Goal: Information Seeking & Learning: Learn about a topic

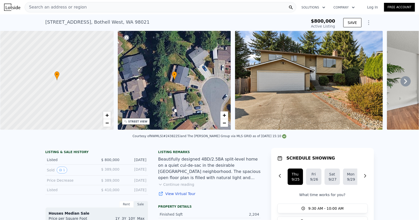
click at [77, 7] on span "Search an address or region" at bounding box center [56, 7] width 62 height 6
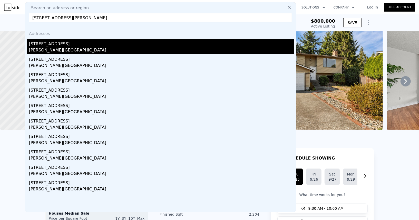
type input "[STREET_ADDRESS][PERSON_NAME]"
click at [70, 45] on div "[STREET_ADDRESS]" at bounding box center [161, 43] width 265 height 8
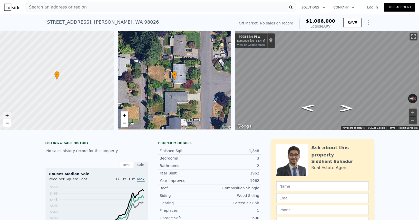
click at [3, 115] on link "+" at bounding box center [7, 115] width 8 height 8
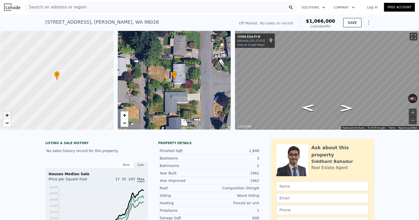
click at [3, 115] on link "+" at bounding box center [7, 115] width 8 height 8
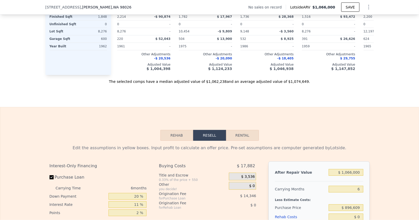
scroll to position [613, 0]
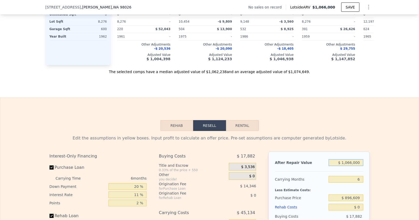
click at [349, 160] on input "$ 1,066,000" at bounding box center [346, 162] width 34 height 7
type input "$ 11"
type input "-$ 958,032"
type input "$ 115"
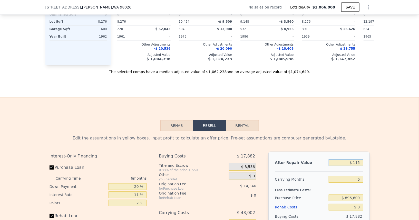
type input "-$ 957,936"
type input "$ 1,150"
type input "-$ 956,977"
type input "$ 11,500"
type input "-$ 947,385"
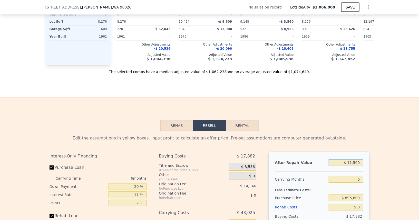
type input "$ 115,000"
type input "-$ 851,453"
type input "$ 1,150,000"
type input "$ 107,857"
type input "$ 1,150,000"
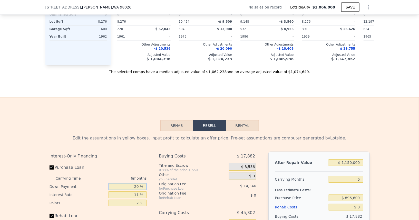
click at [121, 186] on input "20 %" at bounding box center [128, 186] width 38 height 7
type input "1 %"
type input "$ 95,078"
type input "10 %"
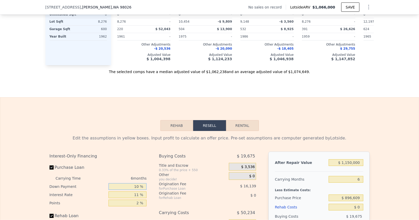
type input "$ 101,132"
type input "10 %"
click at [134, 192] on input "11 %" at bounding box center [128, 194] width 38 height 7
type input "1 %"
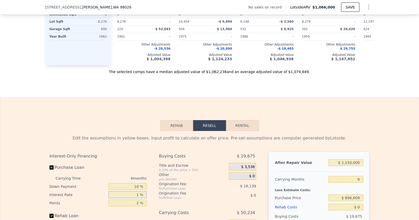
type input "$ 141,482"
type input "10 %"
type input "$ 105,164"
type input "10.5 %"
type input "$ 103,148"
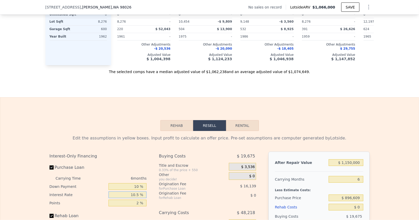
scroll to position [632, 0]
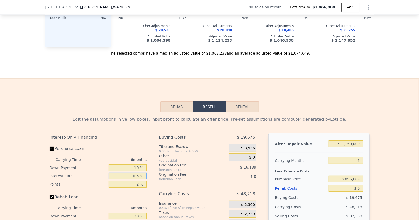
type input "10.5 %"
click at [132, 185] on input "2 %" at bounding box center [128, 184] width 38 height 7
click at [131, 182] on input "2 %" at bounding box center [128, 184] width 38 height 7
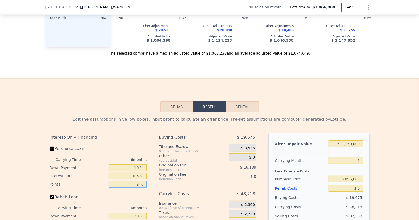
type input "1 %"
type input "$ 111,218"
type input "1.5 %"
type input "$ 107,183"
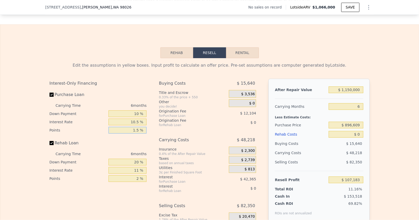
scroll to position [686, 0]
type input "1.5 %"
click at [133, 160] on input "20 %" at bounding box center [128, 161] width 38 height 7
type input "10 %"
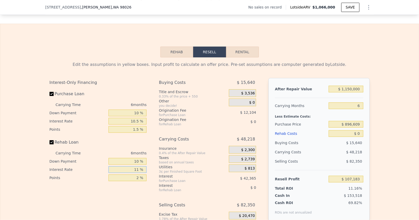
click at [133, 167] on input "11 %" at bounding box center [128, 169] width 38 height 7
type input "10.5 %"
click at [135, 174] on input "2 %" at bounding box center [128, 177] width 38 height 7
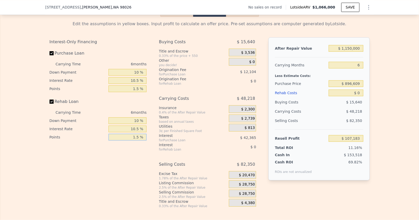
scroll to position [764, 0]
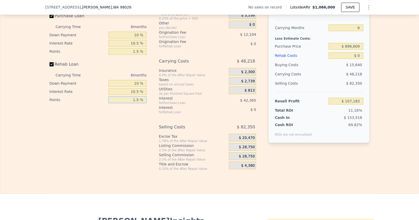
type input "1.5 %"
click at [247, 154] on span "$ 28,750" at bounding box center [247, 156] width 16 height 5
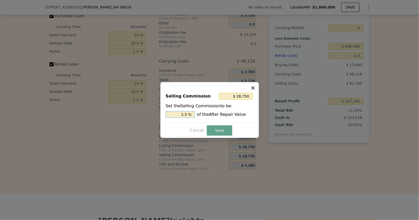
click at [177, 116] on input "2.5 %" at bounding box center [180, 114] width 29 height 7
type input "$ 11,500"
type input "1 %"
click at [219, 129] on button "Save" at bounding box center [219, 130] width 25 height 10
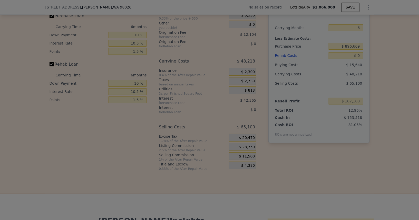
type input "$ 124,433"
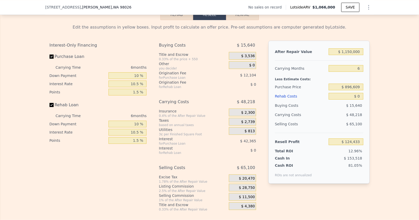
scroll to position [711, 0]
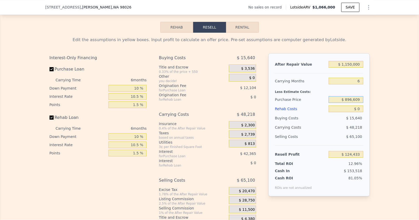
click at [354, 96] on input "$ 896,609" at bounding box center [346, 99] width 34 height 7
type input "$ 800,000"
click at [343, 123] on div "$ 48,218" at bounding box center [336, 126] width 54 height 9
type input "$ 227,234"
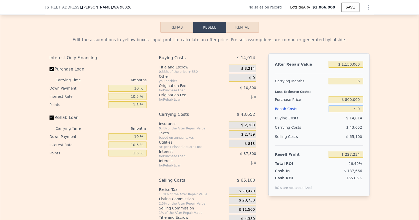
click at [358, 108] on input "$ 0" at bounding box center [346, 108] width 34 height 7
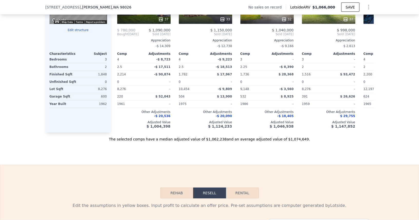
scroll to position [541, 0]
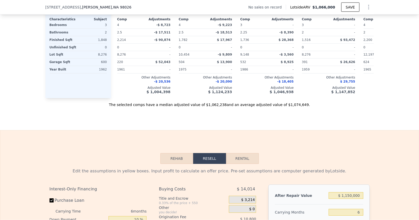
type input "$ 1"
type input "$ 227,233"
type input "$ 18"
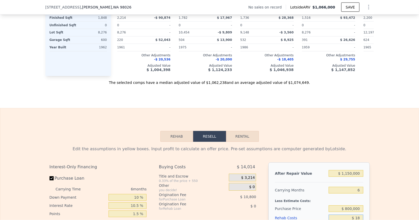
type input "$ 227,216"
type input "$ 1,800"
type input "$ 225,326"
type input "$ 180,000"
type input "$ 36,302"
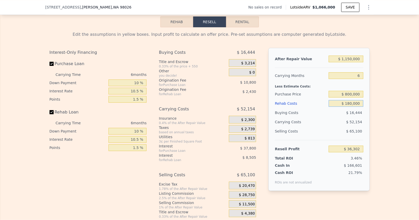
scroll to position [716, 0]
click at [330, 141] on div "Resell Profit $ 36,302" at bounding box center [319, 147] width 88 height 14
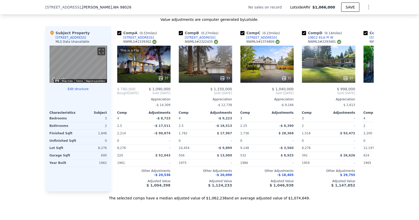
scroll to position [480, 0]
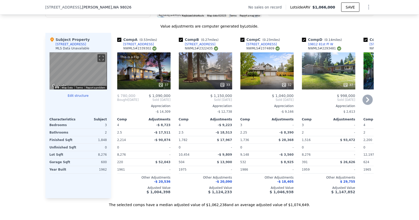
click at [151, 73] on div "This is a Flip 37" at bounding box center [143, 70] width 53 height 37
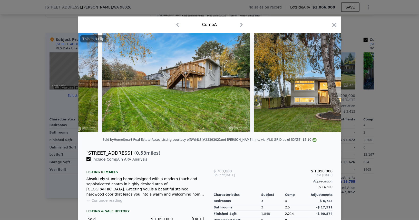
scroll to position [0, 5308]
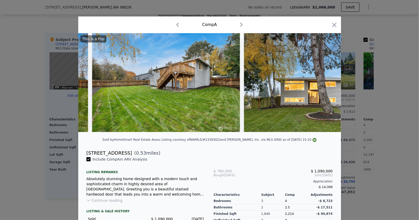
click at [336, 24] on icon "button" at bounding box center [334, 24] width 7 height 7
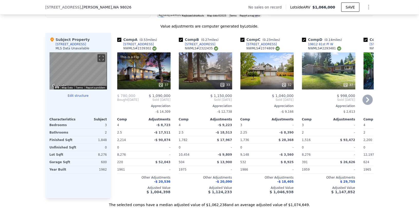
click at [213, 70] on div "33" at bounding box center [205, 70] width 53 height 37
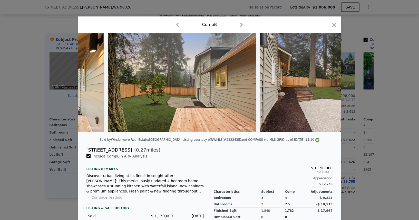
scroll to position [0, 4307]
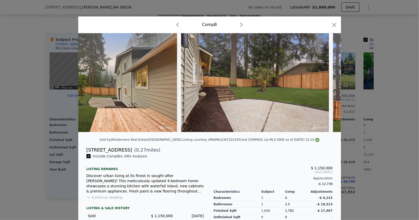
click at [330, 26] on div "Comp B" at bounding box center [209, 25] width 255 height 8
click at [337, 26] on icon "button" at bounding box center [334, 24] width 7 height 7
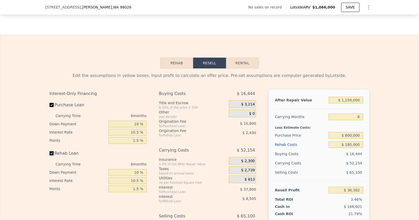
scroll to position [684, 0]
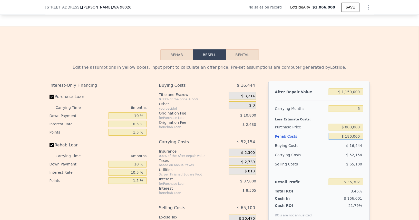
click at [351, 135] on input "$ 180,000" at bounding box center [346, 136] width 34 height 7
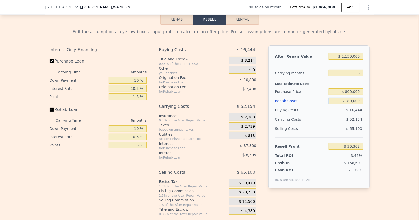
scroll to position [733, 0]
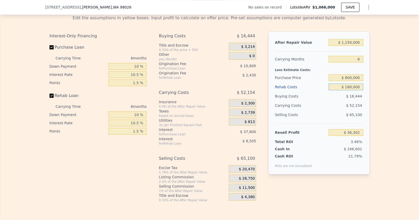
type input "$ 10,000"
type input "$ 216,625"
type input "$ 160,000"
type input "$ 57,514"
type input "$ 160,000"
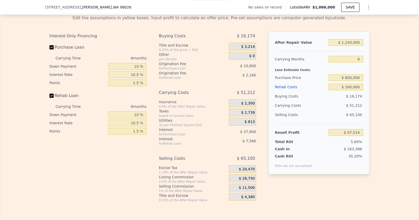
click at [325, 163] on div "35.20%" at bounding box center [339, 160] width 50 height 14
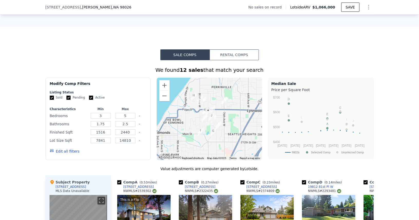
scroll to position [333, 0]
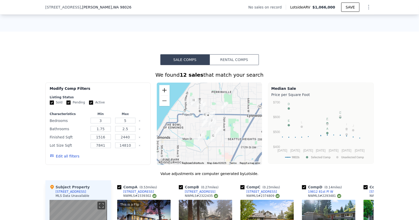
click at [166, 90] on button "Zoom in" at bounding box center [164, 90] width 10 height 10
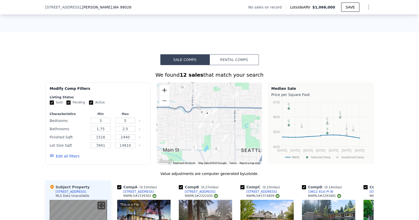
click at [166, 90] on button "Zoom in" at bounding box center [164, 90] width 10 height 10
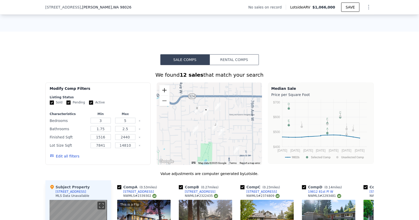
click at [166, 90] on button "Zoom in" at bounding box center [164, 90] width 10 height 10
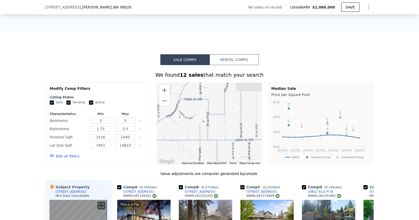
drag, startPoint x: 206, startPoint y: 113, endPoint x: 211, endPoint y: 140, distance: 28.1
click at [211, 140] on div at bounding box center [209, 123] width 105 height 82
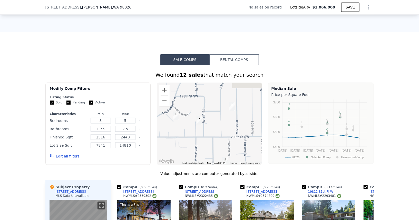
click at [167, 103] on button "Zoom out" at bounding box center [164, 101] width 10 height 10
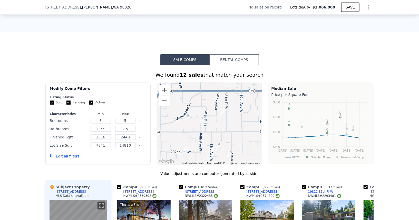
click at [167, 103] on button "Zoom out" at bounding box center [164, 101] width 10 height 10
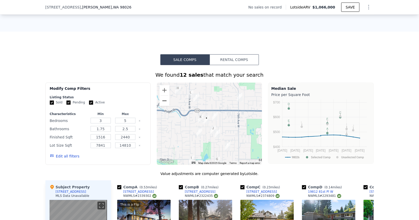
click at [167, 103] on button "Zoom out" at bounding box center [164, 101] width 10 height 10
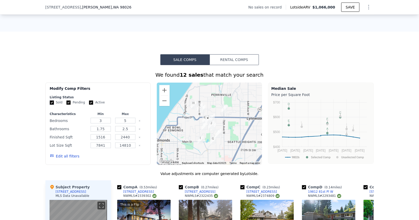
click at [53, 101] on input "Sold" at bounding box center [52, 102] width 4 height 4
checkbox input "false"
click at [70, 103] on input "Pending" at bounding box center [69, 102] width 4 height 4
checkbox input "false"
click at [91, 103] on input "Active" at bounding box center [91, 102] width 4 height 4
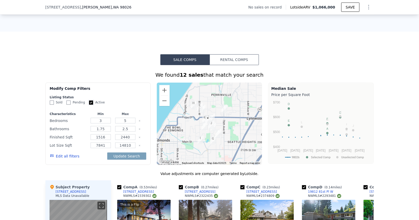
checkbox input "false"
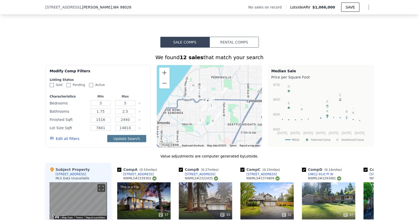
click at [132, 137] on button "Update Search" at bounding box center [126, 138] width 39 height 7
checkbox input "false"
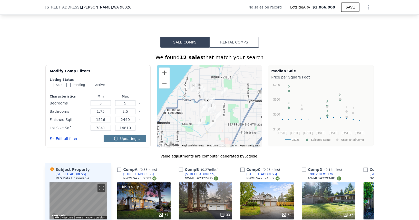
checkbox input "false"
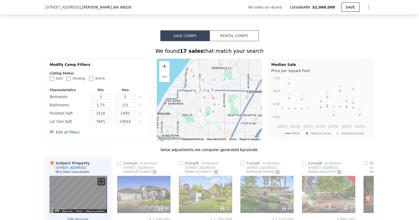
scroll to position [353, 0]
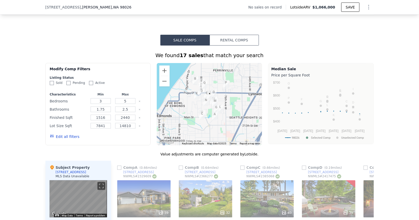
click at [200, 103] on div at bounding box center [209, 104] width 105 height 82
click at [168, 82] on button "Zoom out" at bounding box center [164, 81] width 10 height 10
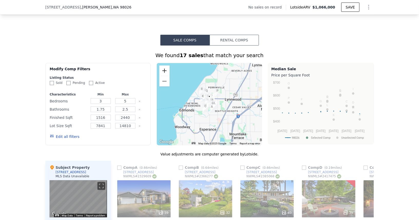
click at [168, 71] on button "Zoom in" at bounding box center [164, 70] width 10 height 10
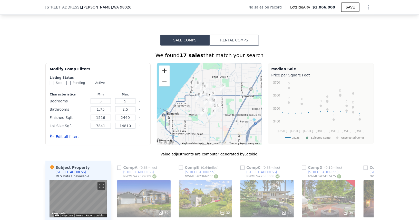
click at [168, 71] on button "Zoom in" at bounding box center [164, 70] width 10 height 10
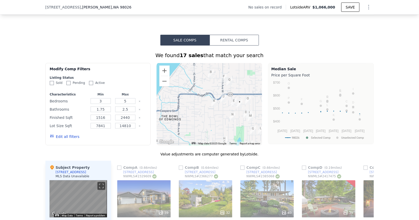
drag, startPoint x: 192, startPoint y: 90, endPoint x: 221, endPoint y: 102, distance: 31.6
click at [221, 102] on div at bounding box center [209, 104] width 105 height 82
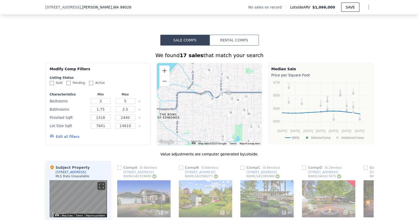
drag, startPoint x: 224, startPoint y: 103, endPoint x: 222, endPoint y: 101, distance: 3.3
click at [222, 101] on div at bounding box center [209, 104] width 105 height 82
click at [216, 103] on div at bounding box center [209, 104] width 105 height 82
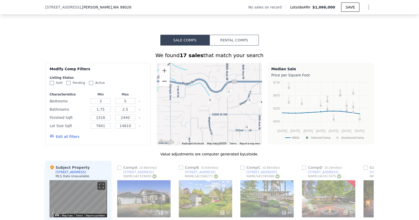
click at [165, 78] on button "Zoom out" at bounding box center [164, 81] width 10 height 10
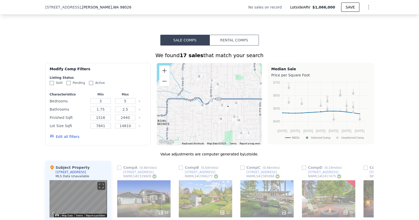
drag, startPoint x: 209, startPoint y: 106, endPoint x: 202, endPoint y: 112, distance: 9.7
click at [202, 112] on div at bounding box center [209, 104] width 105 height 82
click at [84, 5] on span ", [PERSON_NAME] , WA 98026" at bounding box center [106, 7] width 51 height 5
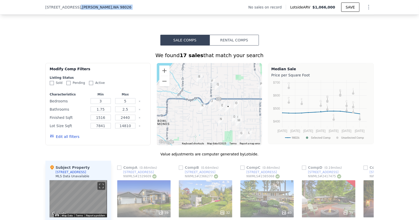
click at [84, 5] on span ", [PERSON_NAME] , WA 98026" at bounding box center [106, 7] width 51 height 5
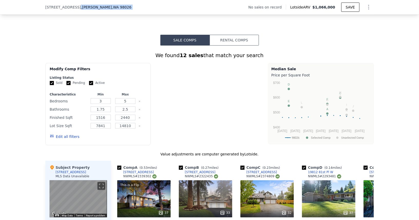
checkbox input "true"
type input "$ 1,066,000"
type input "$ 0"
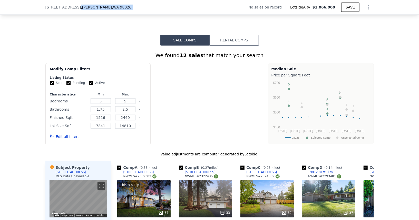
type input "$ 30,000"
checkbox input "true"
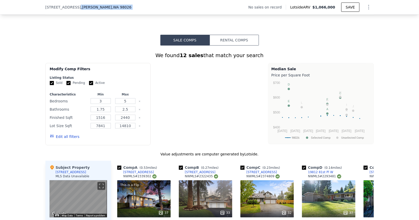
checkbox input "true"
click at [84, 5] on span ", [PERSON_NAME] , WA 98026" at bounding box center [106, 7] width 51 height 5
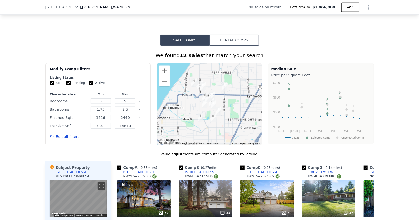
click at [54, 6] on span "[STREET_ADDRESS]" at bounding box center [63, 7] width 36 height 5
copy span "[STREET_ADDRESS]"
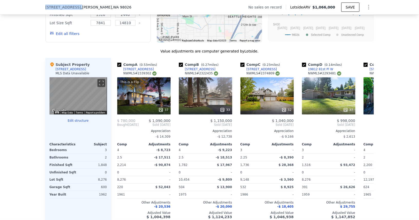
scroll to position [466, 0]
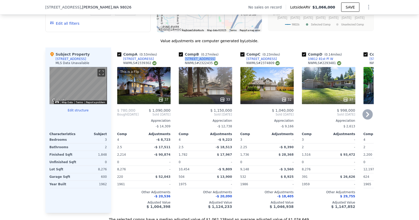
drag, startPoint x: 216, startPoint y: 59, endPoint x: 186, endPoint y: 58, distance: 30.3
click at [186, 58] on div "Comp B ( 0.27 miles) [STREET_ADDRESS] # 2322435" at bounding box center [205, 59] width 53 height 15
copy div "[STREET_ADDRESS]"
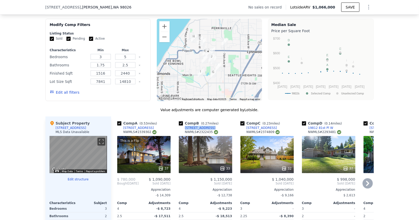
scroll to position [388, 0]
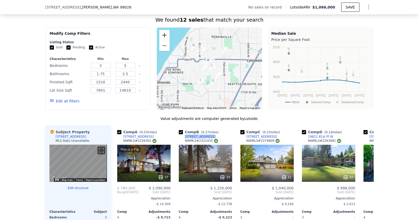
click at [164, 33] on button "Zoom in" at bounding box center [164, 35] width 10 height 10
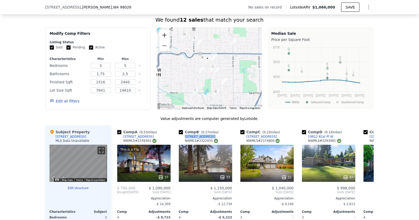
click at [164, 33] on button "Zoom in" at bounding box center [164, 35] width 10 height 10
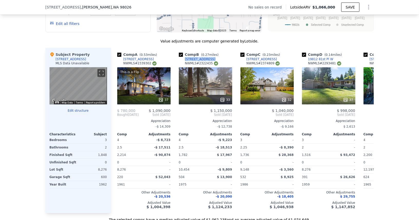
scroll to position [466, 0]
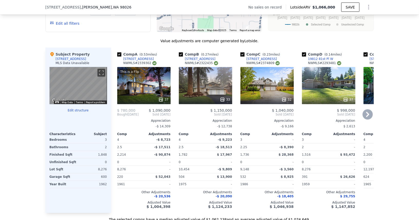
drag, startPoint x: 277, startPoint y: 57, endPoint x: 273, endPoint y: 57, distance: 3.6
click at [273, 57] on div "Comp C ( 0.23 miles) [STREET_ADDRESS] # 2374809" at bounding box center [267, 59] width 53 height 15
click at [273, 57] on div "[STREET_ADDRESS]" at bounding box center [262, 59] width 31 height 4
drag, startPoint x: 278, startPoint y: 58, endPoint x: 275, endPoint y: 57, distance: 3.9
click at [275, 57] on div "Comp C ( 0.23 miles) [STREET_ADDRESS] # 2374809" at bounding box center [267, 59] width 53 height 15
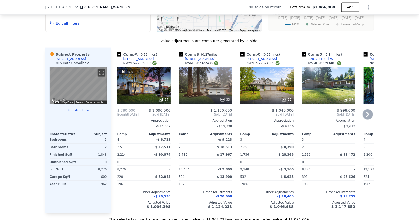
copy div "[STREET_ADDRESS]"
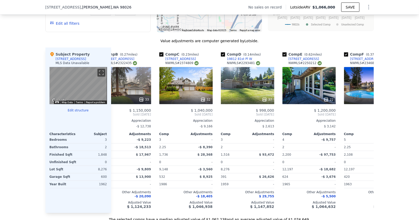
scroll to position [0, 88]
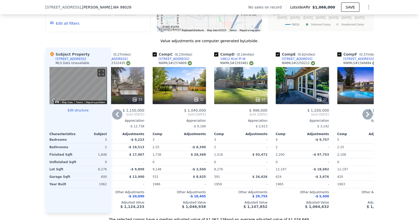
click at [297, 95] on div at bounding box center [302, 99] width 53 height 9
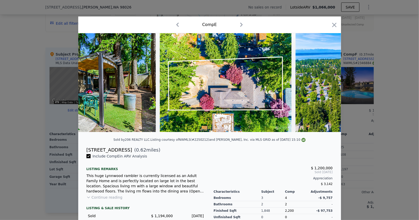
scroll to position [0, 3013]
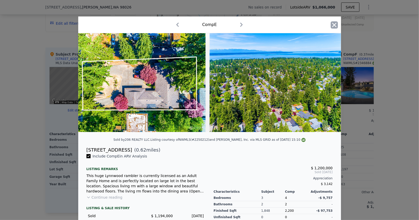
click at [336, 27] on icon "button" at bounding box center [334, 25] width 4 height 4
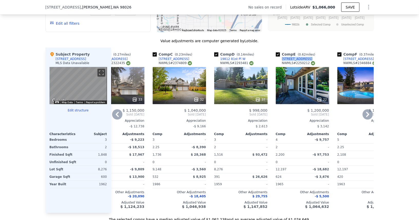
drag, startPoint x: 309, startPoint y: 57, endPoint x: 281, endPoint y: 57, distance: 28.2
click at [280, 57] on div "Comp E ( 0.62 miles) [STREET_ADDRESS]" at bounding box center [302, 59] width 53 height 15
copy div "[STREET_ADDRESS]"
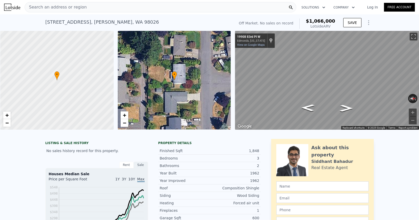
click at [74, 10] on span "Search an address or region" at bounding box center [56, 7] width 62 height 6
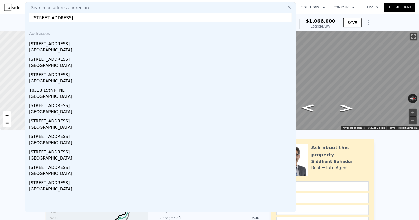
type input "[STREET_ADDRESS]"
click at [52, 48] on div "[GEOGRAPHIC_DATA]" at bounding box center [161, 50] width 265 height 7
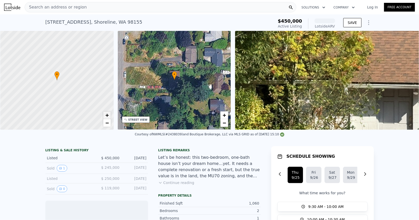
click at [108, 116] on span "+" at bounding box center [106, 115] width 3 height 6
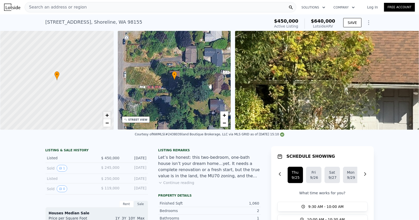
click at [108, 116] on span "+" at bounding box center [106, 115] width 3 height 6
type input "3"
type input "5"
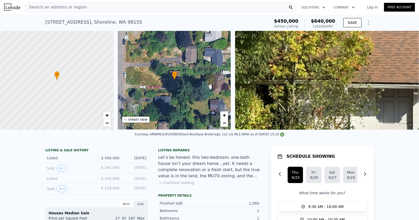
type input "1.75"
type input "2.5"
type input "1516"
type input "2440"
type input "7841"
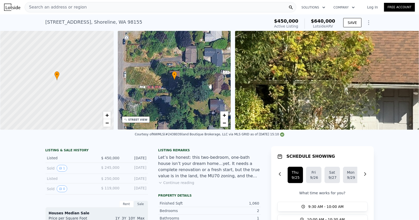
type input "14810"
type input "$ 1,066,000"
type input "$ 30,000"
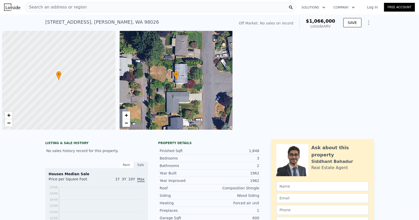
click at [77, 8] on span "Search an address or region" at bounding box center [56, 7] width 62 height 6
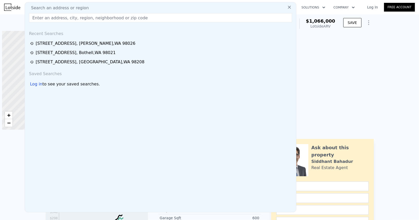
scroll to position [0, 2]
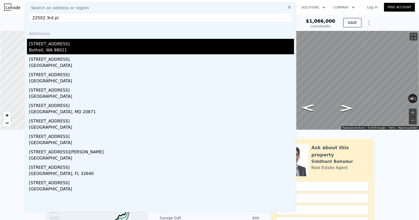
type input "22502 3rd pl"
click at [62, 52] on div "Bothell, WA 98021" at bounding box center [161, 50] width 265 height 7
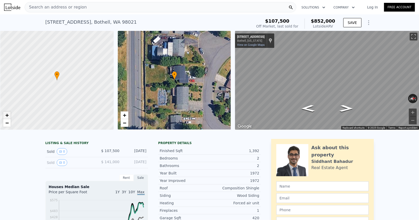
click at [8, 118] on link "+" at bounding box center [7, 115] width 8 height 8
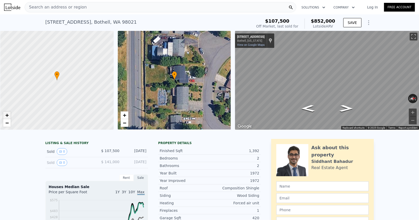
click at [8, 118] on link "+" at bounding box center [7, 115] width 8 height 8
click at [372, 23] on icon "Show Options" at bounding box center [369, 23] width 6 height 6
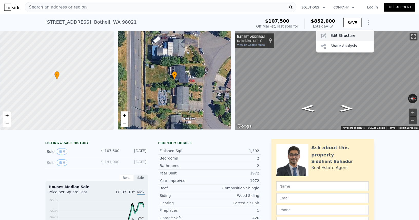
click at [355, 33] on div "Edit Structure" at bounding box center [346, 36] width 58 height 10
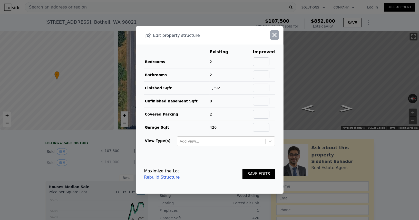
click at [278, 40] on button "button" at bounding box center [274, 34] width 9 height 9
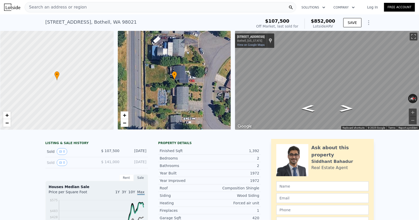
click at [100, 20] on div "22502 3rd Pl W , Bothell , WA 98021" at bounding box center [90, 21] width 91 height 7
copy div "22502 3rd Pl W , Bothell , WA 98021 Sold Jul 1999 for $107,500 (~ARV $852k )"
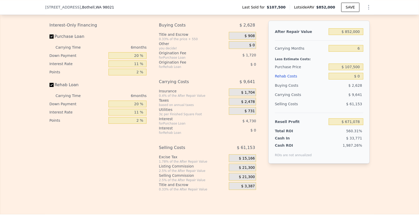
scroll to position [803, 0]
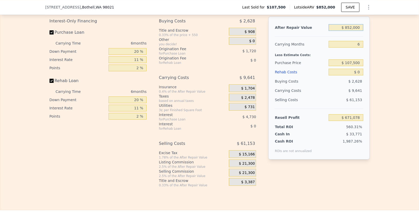
click at [355, 25] on input "$ 852,000" at bounding box center [346, 27] width 34 height 7
type input "$ 6"
type input "-$ 118,609"
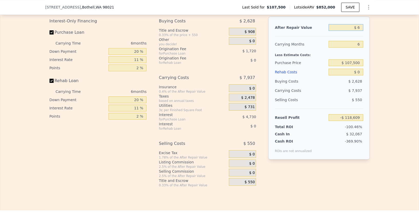
type input "$ 62"
type input "-$ 118,558"
type input "$ 625"
type input "-$ 118,036"
type input "$ 62,500"
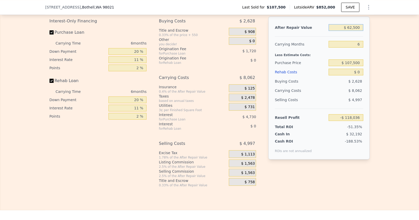
type input "-$ 60,687"
type input "$ 6,250,000"
type input "$ 5,674,322"
type input "$ 625,000"
type input "$ 460,679"
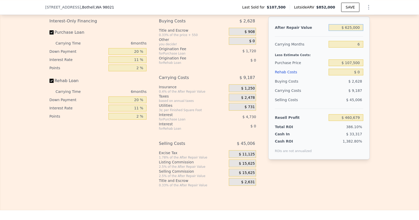
type input "$ 625,000"
click at [127, 47] on div "20 %" at bounding box center [128, 51] width 38 height 8
click at [127, 48] on input "20 %" at bounding box center [128, 51] width 38 height 7
type input "1 %"
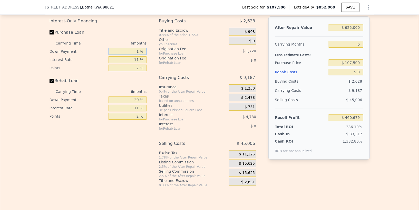
type input "$ 459,142"
type input "10 %"
type input "$ 459,870"
type input "10 %"
click at [131, 56] on input "11 %" at bounding box center [128, 59] width 38 height 7
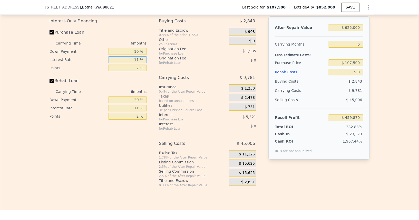
click at [131, 56] on input "11 %" at bounding box center [128, 59] width 38 height 7
type input "1 %"
type input "$ 464,706"
type input "10 %"
type input "$ 460,356"
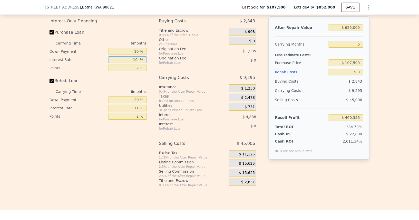
type input "10.5 %"
type input "$ 460,110"
type input "10.5 %"
click at [131, 64] on input "2 %" at bounding box center [128, 67] width 38 height 7
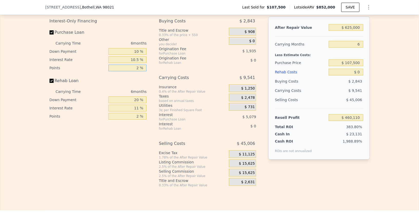
type input "1 %"
type input "$ 461,077"
type input "1.5 %"
type input "$ 460,594"
type input "1.5 %"
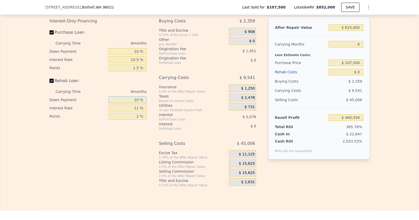
click at [130, 97] on input "20 %" at bounding box center [128, 99] width 38 height 7
type input "10 %"
click at [130, 105] on input "11 %" at bounding box center [128, 108] width 38 height 7
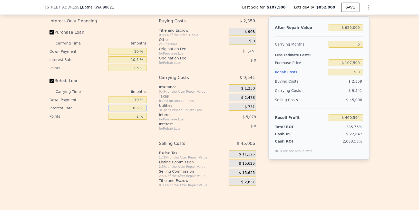
type input "10.5 %"
click at [130, 113] on input "2 %" at bounding box center [128, 116] width 38 height 7
type input "1.5 %"
click at [250, 170] on span "$ 15,625" at bounding box center [247, 172] width 16 height 5
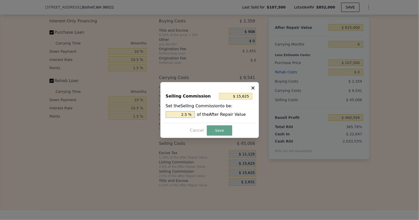
click at [181, 114] on input "2.5 %" at bounding box center [180, 114] width 29 height 7
type input "$ 6,250"
type input "1 %"
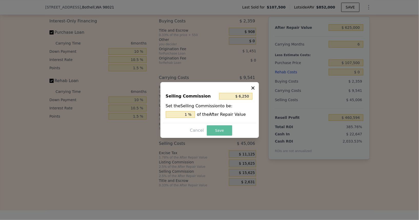
click at [221, 132] on button "Save" at bounding box center [219, 130] width 25 height 10
type input "$ 469,969"
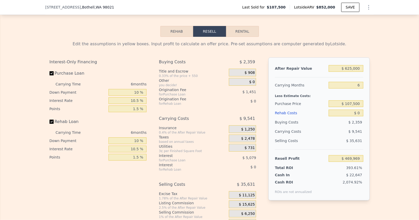
scroll to position [760, 0]
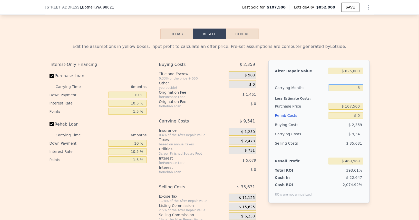
click at [357, 84] on input "6" at bounding box center [346, 87] width 34 height 7
type input "4"
type input "$ 473,150"
type input "4"
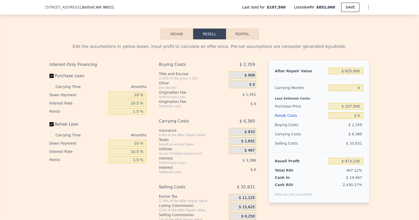
click at [352, 92] on div "Less Estimate Costs:" at bounding box center [319, 96] width 88 height 9
click at [350, 103] on input "$ 107,500" at bounding box center [346, 106] width 34 height 7
click at [352, 68] on input "$ 625,000" at bounding box center [346, 71] width 34 height 7
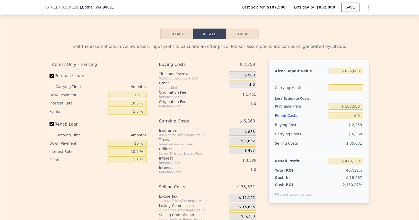
click at [352, 68] on input "$ 625,000" at bounding box center [346, 71] width 34 height 7
type input "$ 8"
type input "-$ 115,928"
type input "$ 850"
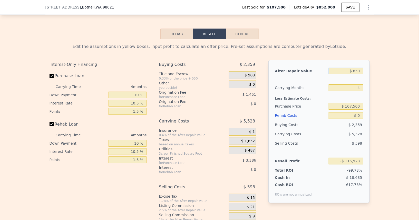
type input "-$ 115,135"
type input "$ 850,000"
type input "$ 685,220"
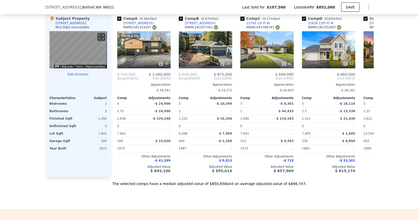
scroll to position [549, 0]
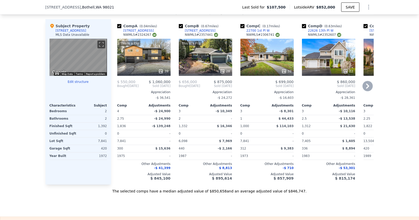
type input "$ 850,000"
click at [222, 56] on div "This is a Flip 28" at bounding box center [205, 57] width 53 height 37
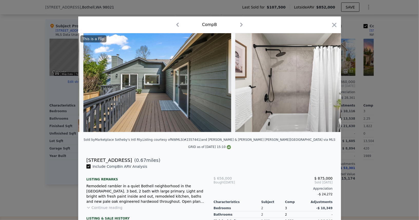
scroll to position [0, 3074]
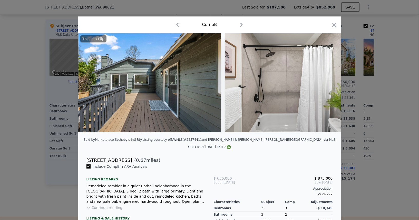
click at [385, 72] on div at bounding box center [209, 110] width 419 height 220
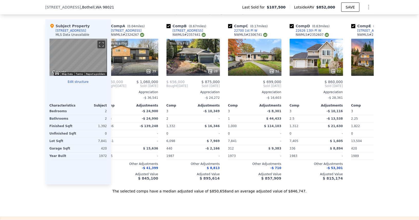
scroll to position [0, 13]
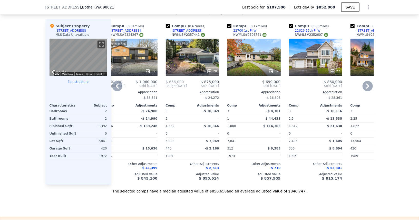
click at [255, 54] on div "32" at bounding box center [254, 57] width 53 height 37
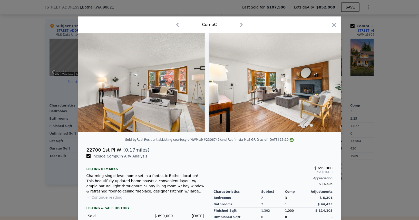
scroll to position [0, 566]
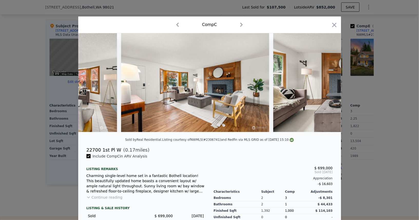
click at [374, 90] on div at bounding box center [209, 110] width 419 height 220
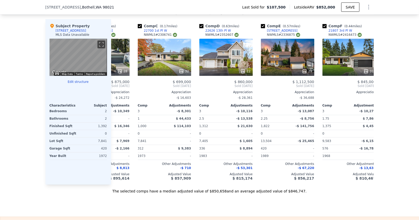
scroll to position [0, 103]
click at [226, 57] on div "22" at bounding box center [225, 57] width 53 height 37
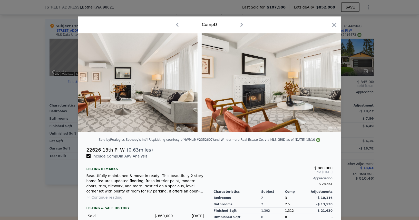
scroll to position [0, 540]
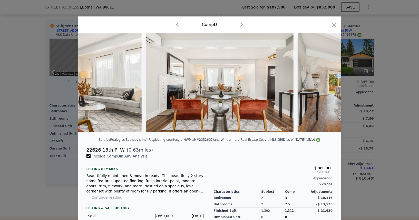
click at [372, 109] on div at bounding box center [209, 110] width 419 height 220
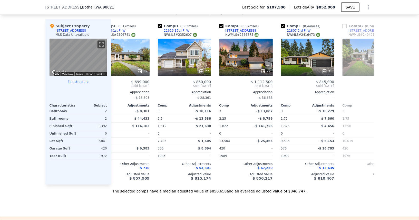
scroll to position [0, 149]
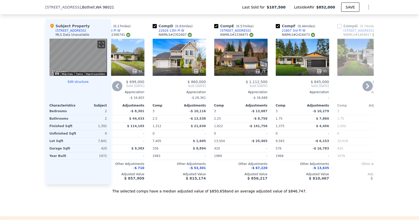
click at [303, 58] on div "31" at bounding box center [302, 57] width 53 height 37
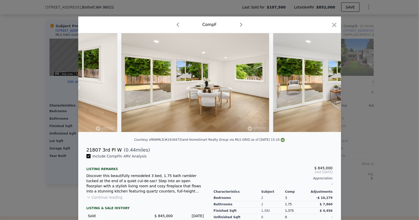
scroll to position [0, 1700]
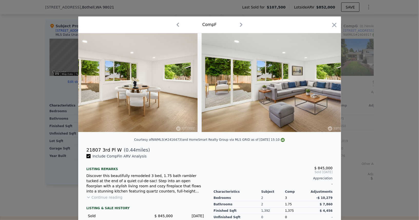
click at [382, 105] on div at bounding box center [209, 110] width 419 height 220
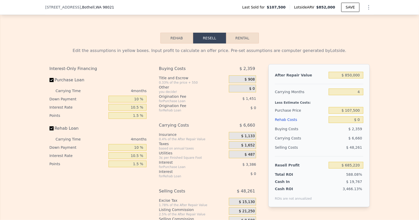
scroll to position [757, 0]
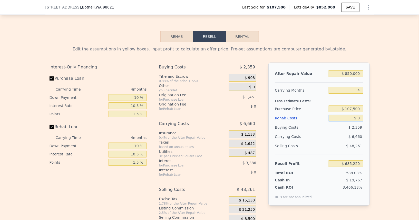
click at [359, 115] on input "$ 0" at bounding box center [346, 118] width 34 height 7
type input "$ 1"
type input "$ 685,219"
type input "$ 12"
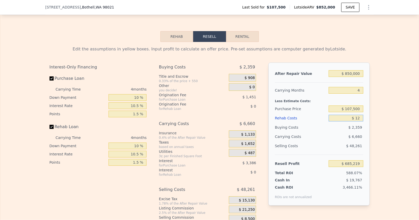
type input "$ 685,208"
type input "$ 1,230"
type input "$ 683,933"
type input "$ 123,000"
type input "$ 556,683"
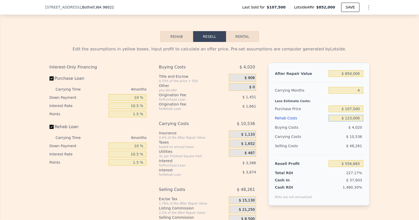
type input "$ 12,300"
type input "$ 672,366"
type input "$ 1,230"
type input "$ 683,933"
type input "$ 12"
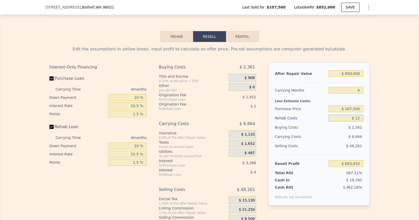
type input "$ 685,091"
type input "$ 1"
type input "$ 685,219"
type input "$ 130"
type input "$ 685,084"
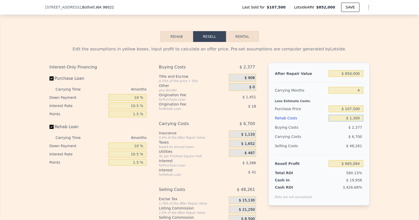
type input "$ 13,000"
type input "$ 671,636"
type input "$ 130,000"
type input "$ 549,369"
type input "$ 130,000"
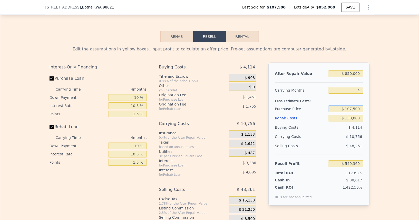
click at [355, 105] on input "$ 107,500" at bounding box center [346, 108] width 34 height 7
type input "$ 625,000"
click at [333, 122] on div "$ 4,114" at bounding box center [346, 126] width 35 height 9
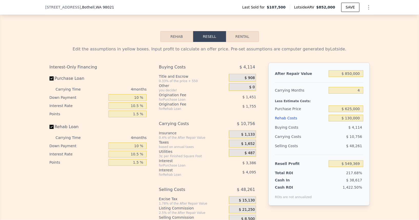
type input "$ 6,859"
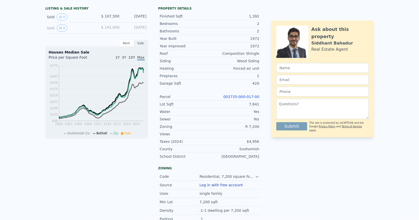
scroll to position [0, 0]
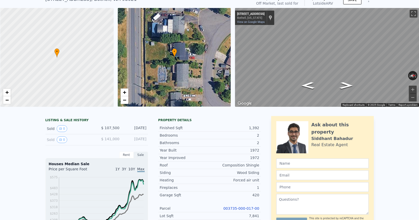
type input "$ 852,000"
type input "6"
type input "$ 0"
type input "$ 671,078"
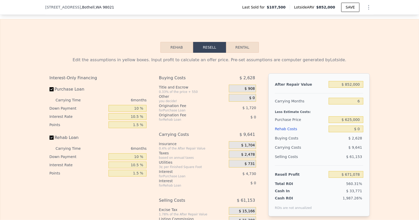
scroll to position [747, 0]
click at [352, 81] on input "$ 852,000" at bounding box center [346, 84] width 34 height 7
click at [359, 125] on input "$ 0" at bounding box center [346, 128] width 34 height 7
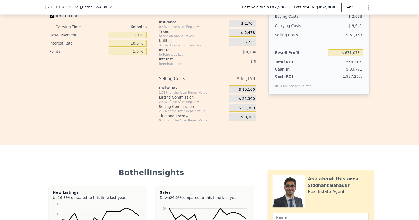
type input "$ 1"
type input "$ 671,077"
type input "$ 13"
type input "$ 671,065"
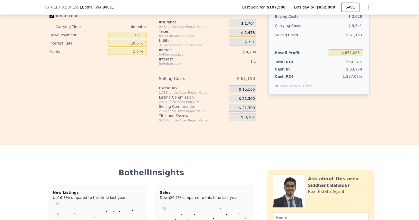
type input "$ 1,300"
type input "$ 669,697"
type input "$ 13,000"
type input "$ 657,300"
type input "$ 130,000"
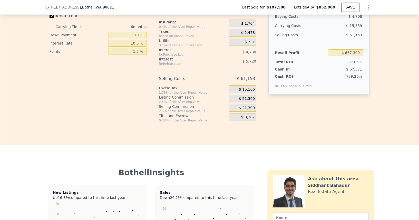
type input "$ 533,280"
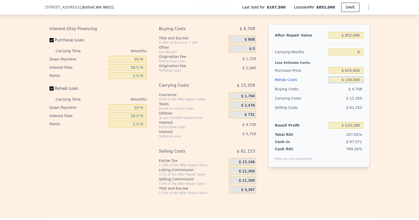
scroll to position [794, 0]
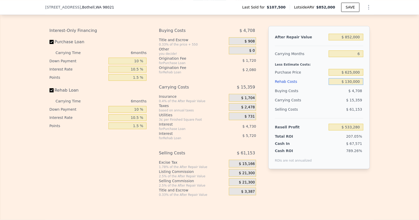
type input "$ 130,000"
click at [352, 69] on input "$ 625,000" at bounding box center [346, 72] width 34 height 7
click at [353, 34] on input "$ 852,000" at bounding box center [346, 37] width 34 height 7
type input "-$ 16,993"
click at [353, 34] on input "$ 852,000" at bounding box center [346, 37] width 34 height 7
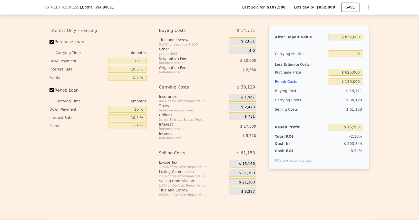
click at [353, 34] on input "$ 852,000" at bounding box center [346, 37] width 34 height 7
click at [328, 77] on div "Rehab Costs $ 130,000" at bounding box center [319, 81] width 88 height 9
click at [247, 180] on span "$ 21,300" at bounding box center [247, 182] width 16 height 5
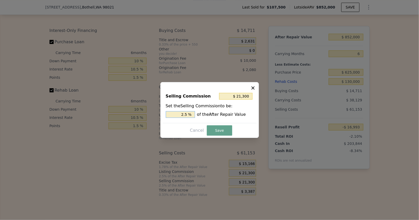
click at [181, 115] on input "2.5 %" at bounding box center [180, 114] width 29 height 7
type input "$ 0"
type input "0 %"
click at [223, 128] on button "Save" at bounding box center [219, 130] width 25 height 10
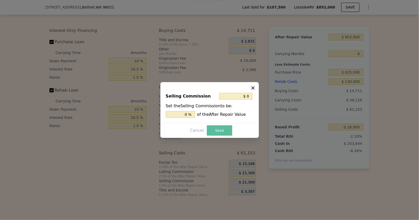
type input "$ 4,307"
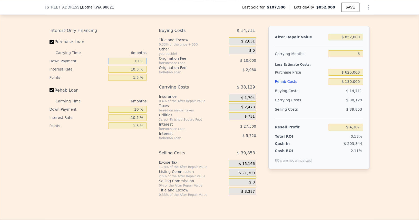
click at [129, 58] on input "10 %" at bounding box center [128, 61] width 38 height 7
click at [151, 139] on div "Interest-Only Financing Purchase Loan Carrying Time 6 months Down Payment 10 % …" at bounding box center [210, 111] width 320 height 171
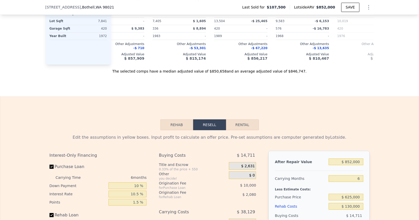
scroll to position [651, 0]
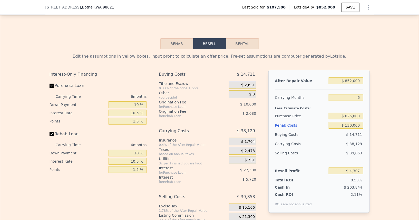
type input "$ 0"
type input "$ 671,078"
click at [52, 83] on input "Purchase Loan" at bounding box center [52, 85] width 4 height 4
checkbox input "false"
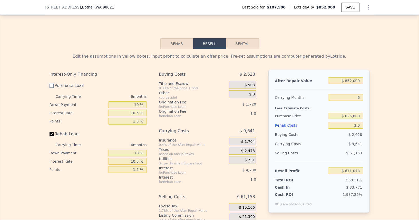
type input "$ 677,526"
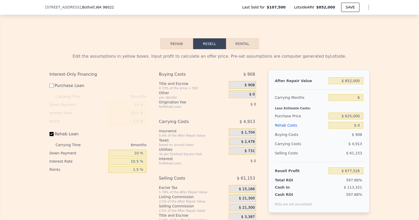
click at [53, 132] on input "Rehab Loan" at bounding box center [52, 134] width 4 height 4
checkbox input "false"
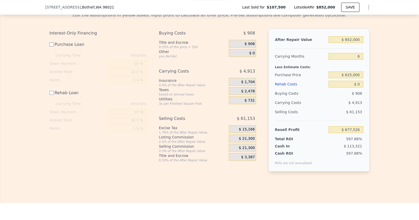
scroll to position [791, 0]
click at [249, 145] on span "$ 21,300" at bounding box center [247, 147] width 16 height 5
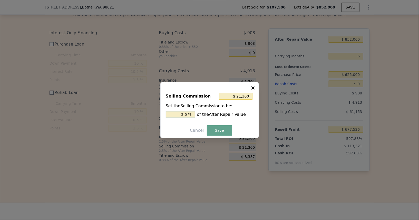
click at [177, 115] on input "2.5 %" at bounding box center [180, 114] width 29 height 7
type input "$ 0"
type input "0 %"
click at [219, 133] on button "Save" at bounding box center [219, 130] width 25 height 10
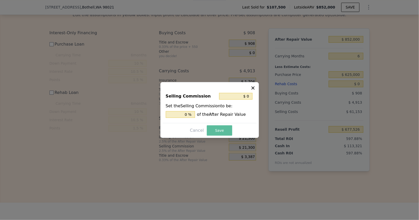
type input "$ 698,826"
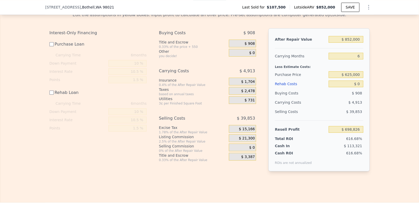
click at [245, 136] on span "$ 21,300" at bounding box center [247, 138] width 16 height 5
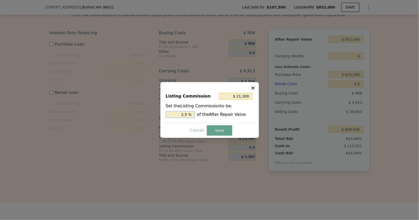
click at [185, 113] on input "2.5 %" at bounding box center [180, 114] width 29 height 7
type input "$ 25,560"
type input "3 %"
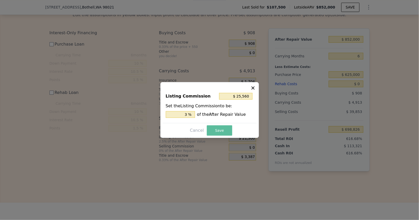
click at [212, 130] on button "Save" at bounding box center [219, 130] width 25 height 10
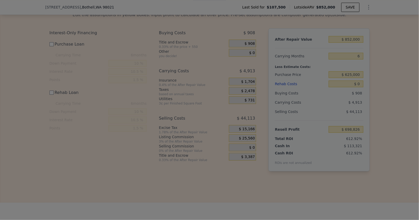
type input "$ 694,566"
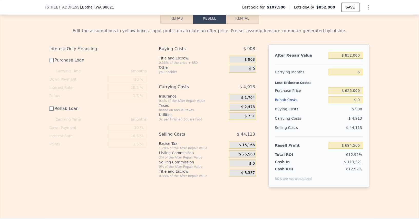
scroll to position [775, 0]
click at [54, 57] on label "Purchase Loan" at bounding box center [78, 60] width 57 height 9
click at [54, 59] on input "Purchase Loan" at bounding box center [52, 61] width 4 height 4
checkbox input "true"
type input "$ 688,118"
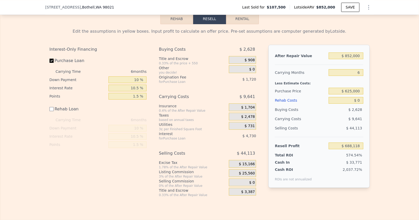
click at [54, 56] on label "Purchase Loan" at bounding box center [78, 60] width 57 height 9
click at [54, 59] on input "Purchase Loan" at bounding box center [52, 61] width 4 height 4
checkbox input "false"
type input "$ 694,566"
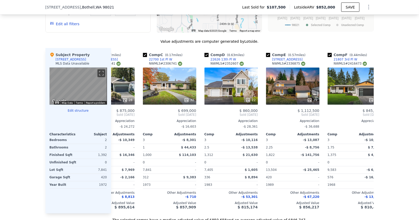
scroll to position [0, 0]
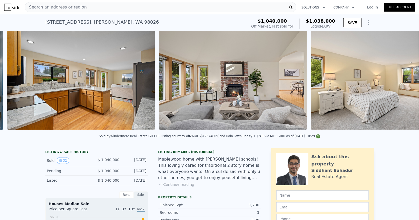
scroll to position [0, 539]
